Goal: Check status: Check status

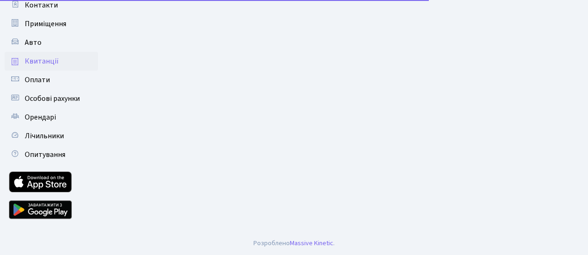
scroll to position [128, 0]
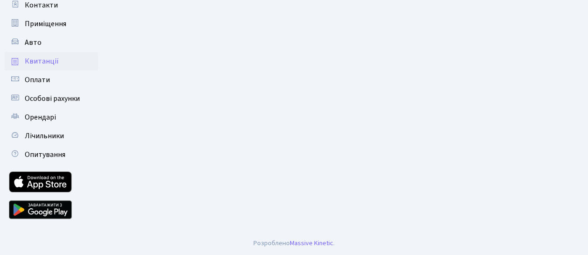
click at [140, 104] on main "Admin Квитанції Список Квитанції Фільтри Період 20.08.2025 - 20.08.2025 ЖК - ДП…" at bounding box center [346, 65] width 483 height 334
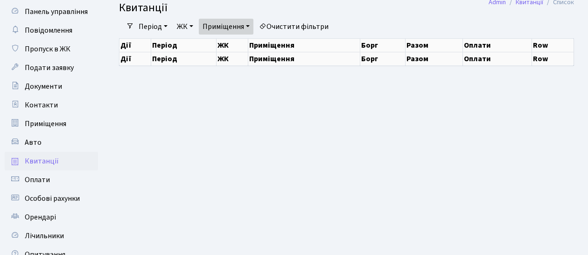
scroll to position [0, 0]
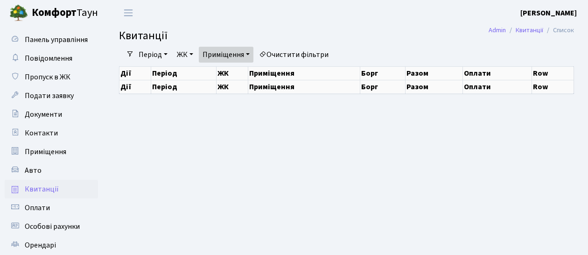
click at [240, 56] on link "Приміщення" at bounding box center [226, 55] width 55 height 16
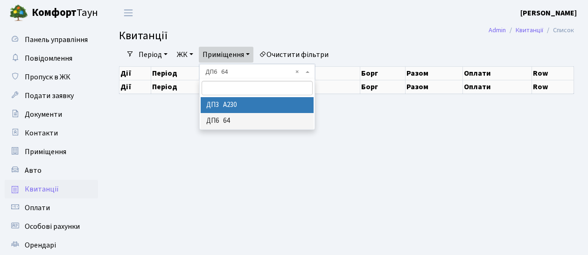
click at [244, 106] on li "ДП3 А230" at bounding box center [257, 105] width 113 height 16
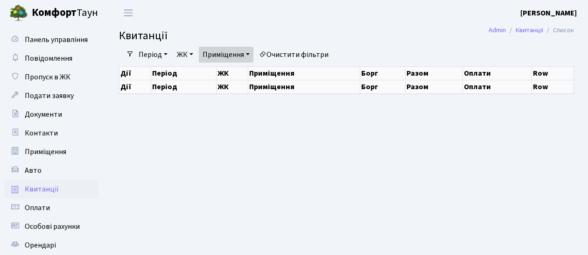
click at [36, 191] on span "Квитанції" at bounding box center [42, 189] width 34 height 10
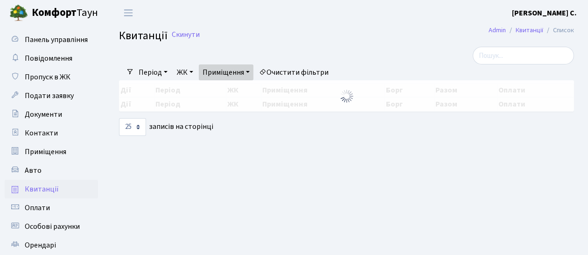
select select "25"
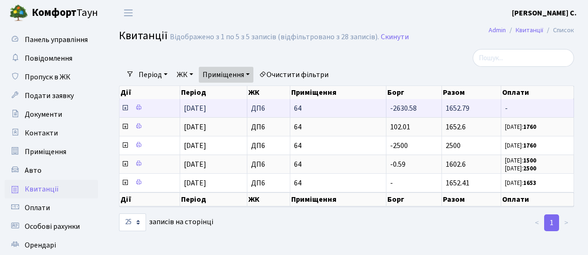
click at [125, 106] on icon at bounding box center [124, 107] width 7 height 7
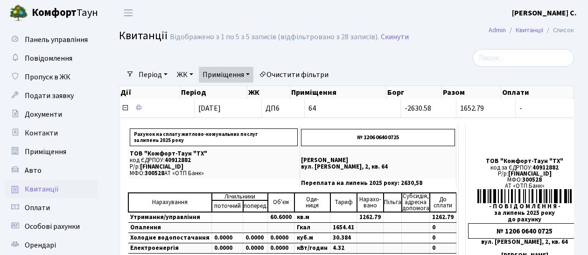
click at [235, 78] on link "Приміщення" at bounding box center [226, 75] width 55 height 16
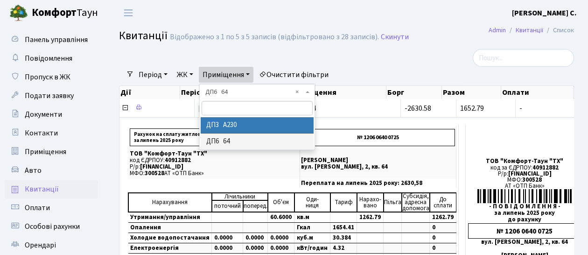
click at [240, 128] on li "ДП3 А230" at bounding box center [257, 125] width 113 height 16
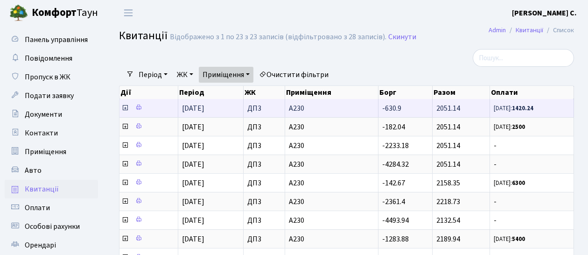
click at [125, 108] on icon at bounding box center [124, 107] width 7 height 7
